Goal: Check status: Check status

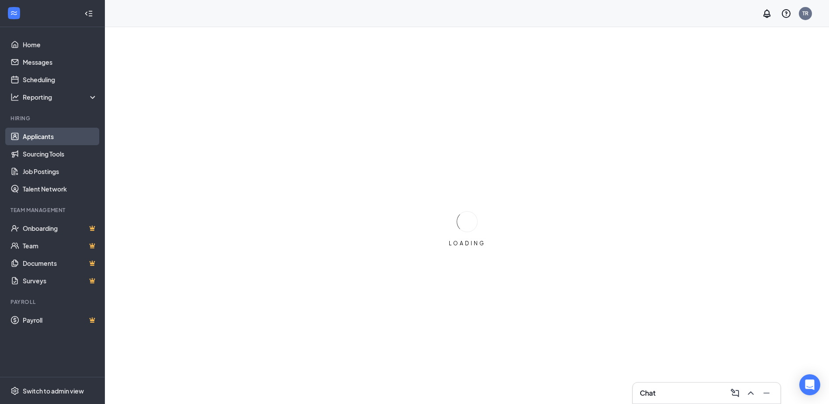
click at [44, 136] on link "Applicants" at bounding box center [60, 136] width 75 height 17
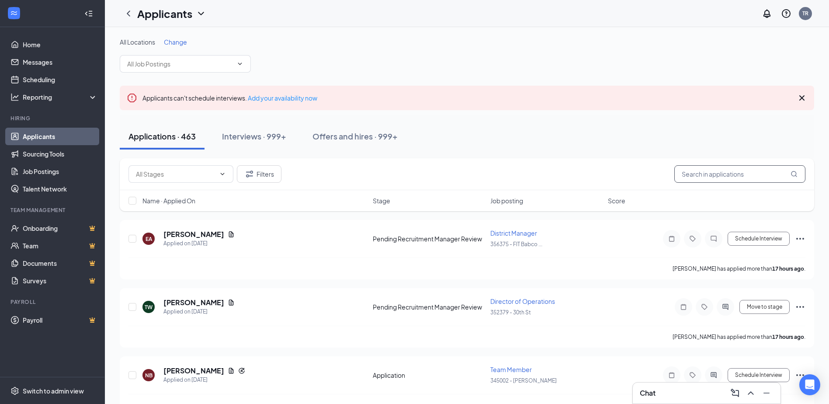
click at [707, 177] on input "text" at bounding box center [740, 173] width 131 height 17
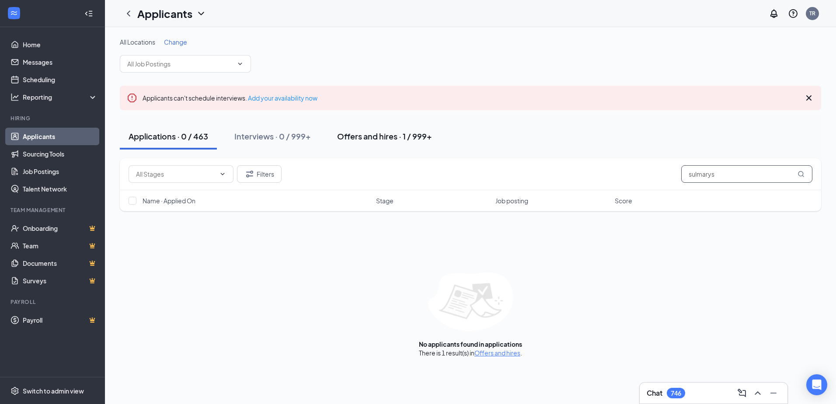
type input "sulmarys"
click at [376, 142] on button "Offers and hires · 1 / 999+" at bounding box center [384, 136] width 112 height 26
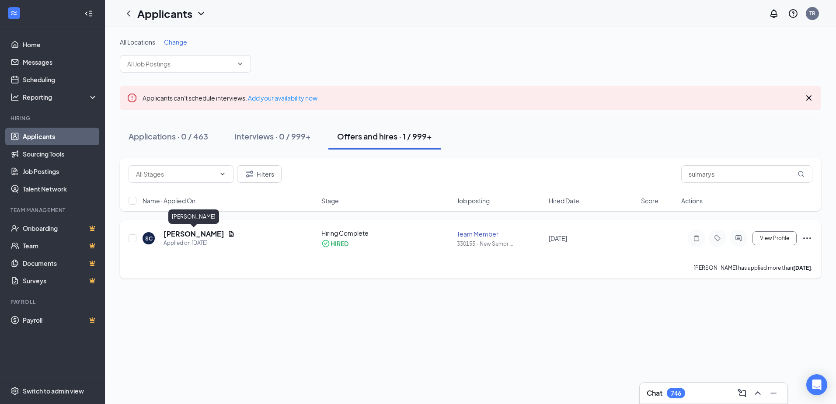
click at [181, 233] on h5 "[PERSON_NAME]" at bounding box center [194, 234] width 61 height 10
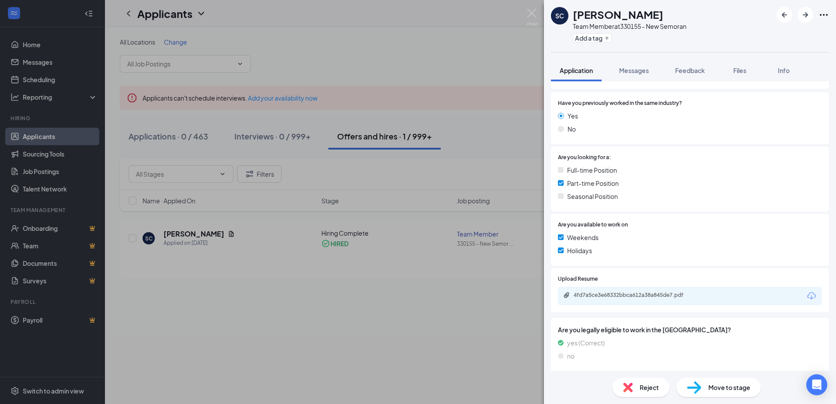
scroll to position [195, 0]
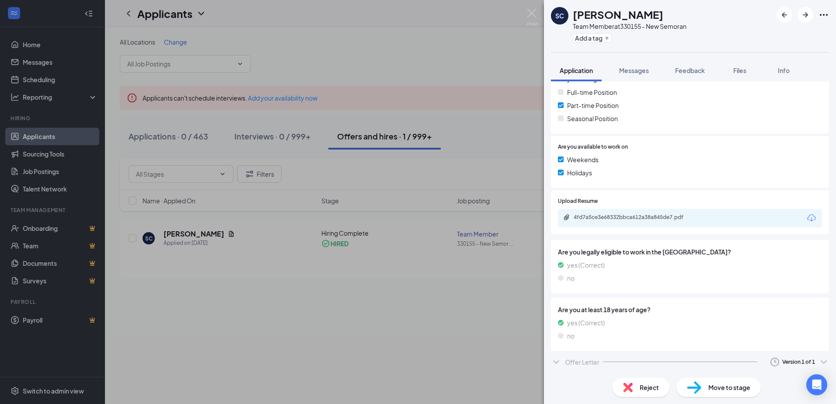
click at [570, 358] on div "Offer Letter" at bounding box center [582, 362] width 35 height 9
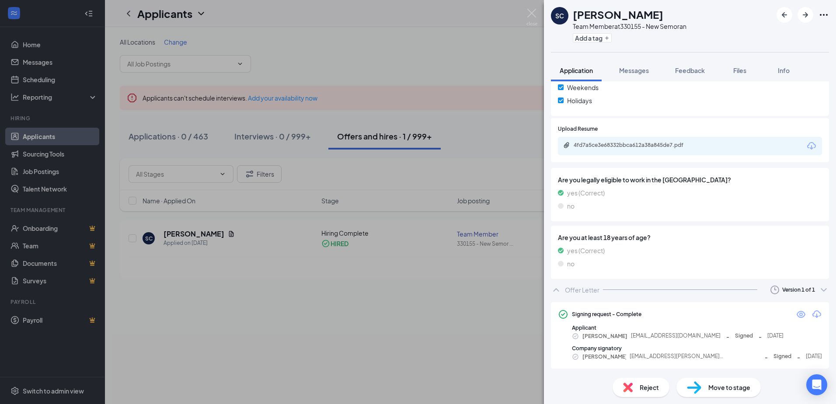
scroll to position [268, 0]
click at [797, 314] on icon "Eye" at bounding box center [801, 313] width 9 height 7
